Goal: Communication & Community: Answer question/provide support

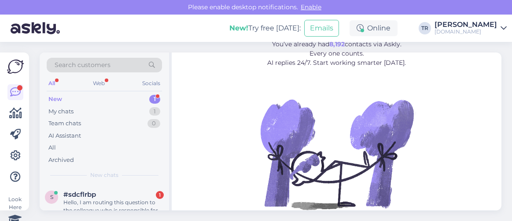
click at [125, 196] on div "#sdcflrbp 1" at bounding box center [113, 194] width 100 height 8
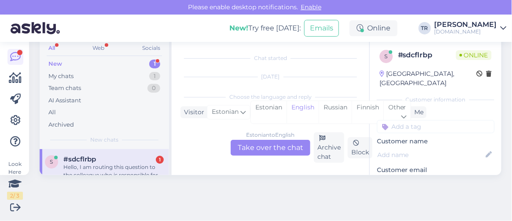
scroll to position [18, 0]
click at [273, 108] on div "Estonian" at bounding box center [269, 112] width 36 height 22
click at [279, 140] on div "Estonian to Estonian Take over the chat" at bounding box center [271, 148] width 80 height 16
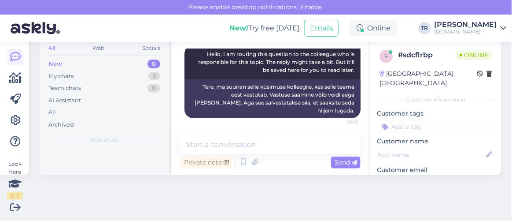
scroll to position [35, 0]
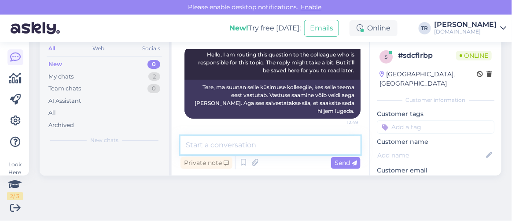
click at [276, 145] on textarea at bounding box center [270, 145] width 180 height 18
type textarea "Tere"
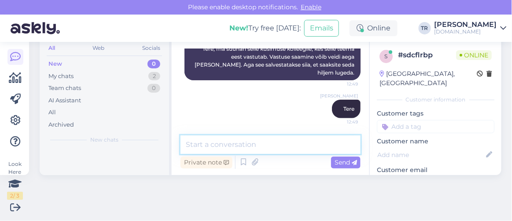
scroll to position [120, 0]
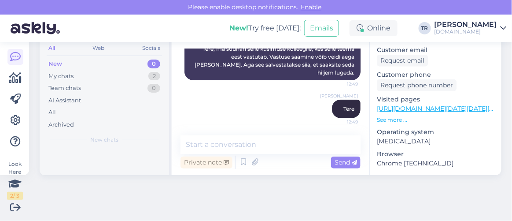
click at [417, 104] on link "[URL][DOMAIN_NAME][DATE][DATE][GEOGRAPHIC_DATA]" at bounding box center [466, 108] width 178 height 8
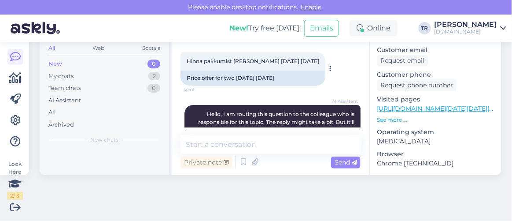
scroll to position [22, 0]
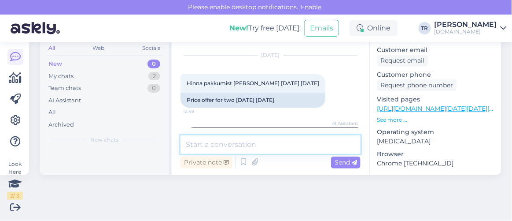
click at [265, 138] on textarea at bounding box center [270, 144] width 180 height 18
paste textarea "Lossispaa Wagenküll"
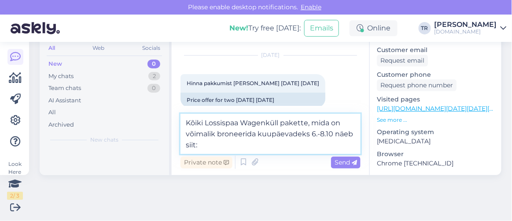
paste textarea "[URL][DOMAIN_NAME][DATE][DATE][GEOGRAPHIC_DATA]"
type textarea "Kõiki Lossispaa Wagenküll pakette, mida on võimalik broneerida kuupäevadeks 6.-…"
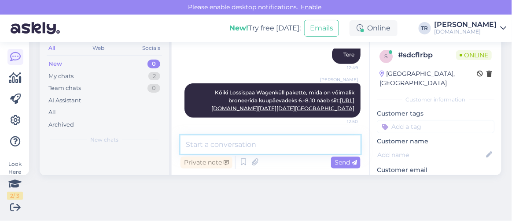
scroll to position [35, 0]
click at [296, 147] on textarea at bounding box center [270, 145] width 180 height 18
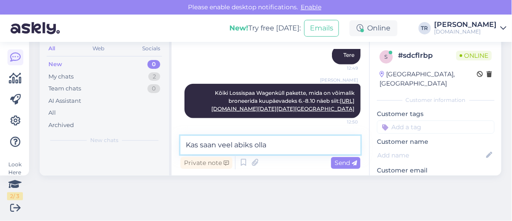
type textarea "Kas saan veel abiks olla?"
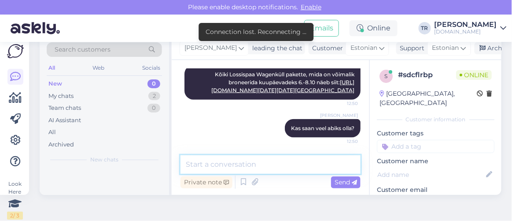
scroll to position [0, 0]
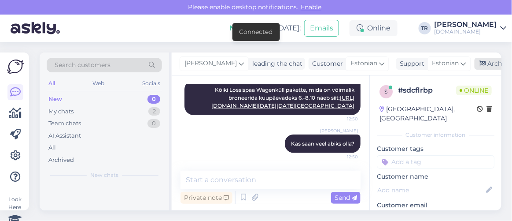
click at [483, 62] on div "Archive chat" at bounding box center [502, 64] width 55 height 12
